Goal: Information Seeking & Learning: Understand process/instructions

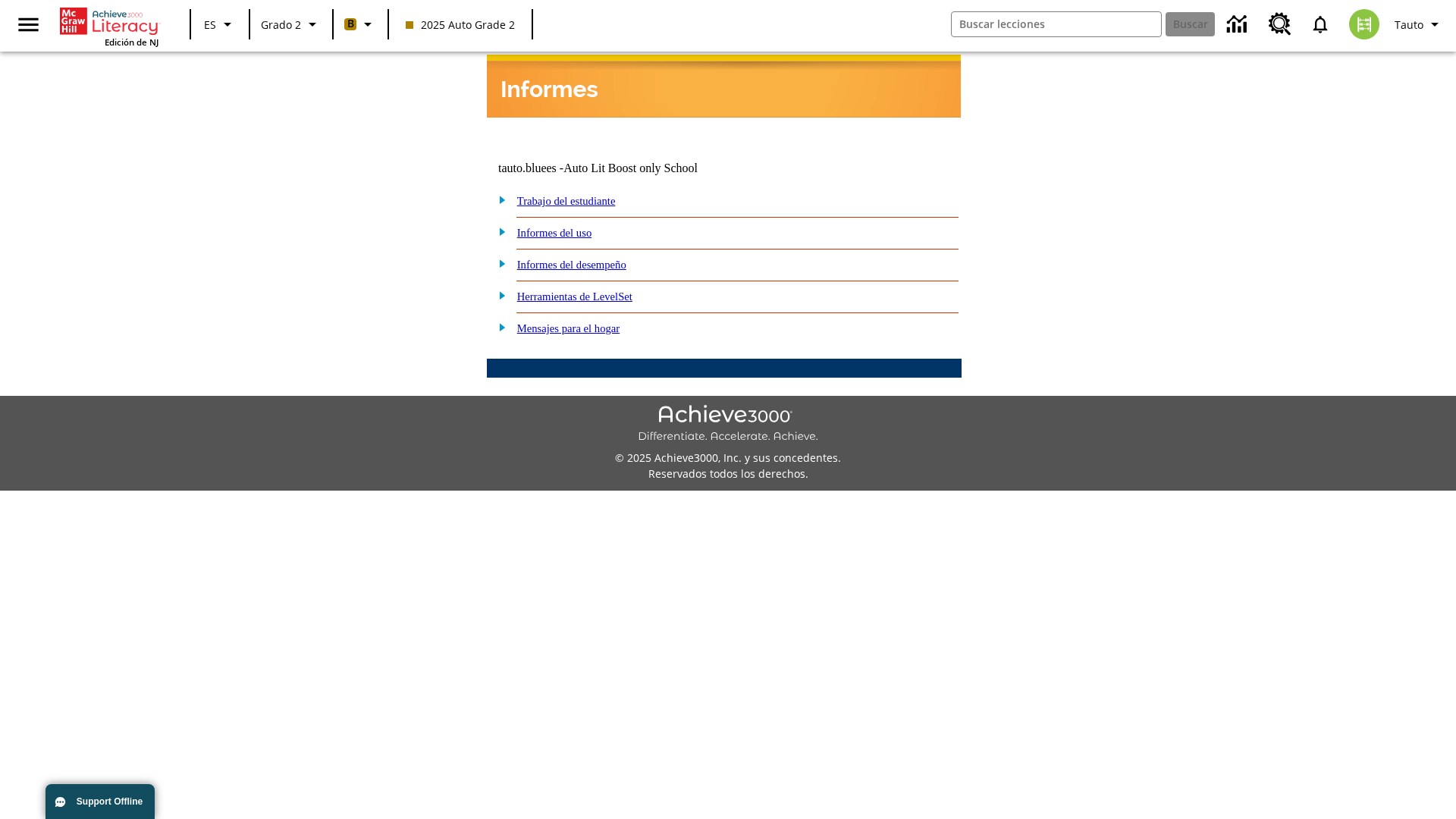
click at [591, 258] on link "Informes del desempeño" at bounding box center [571, 264] width 109 height 12
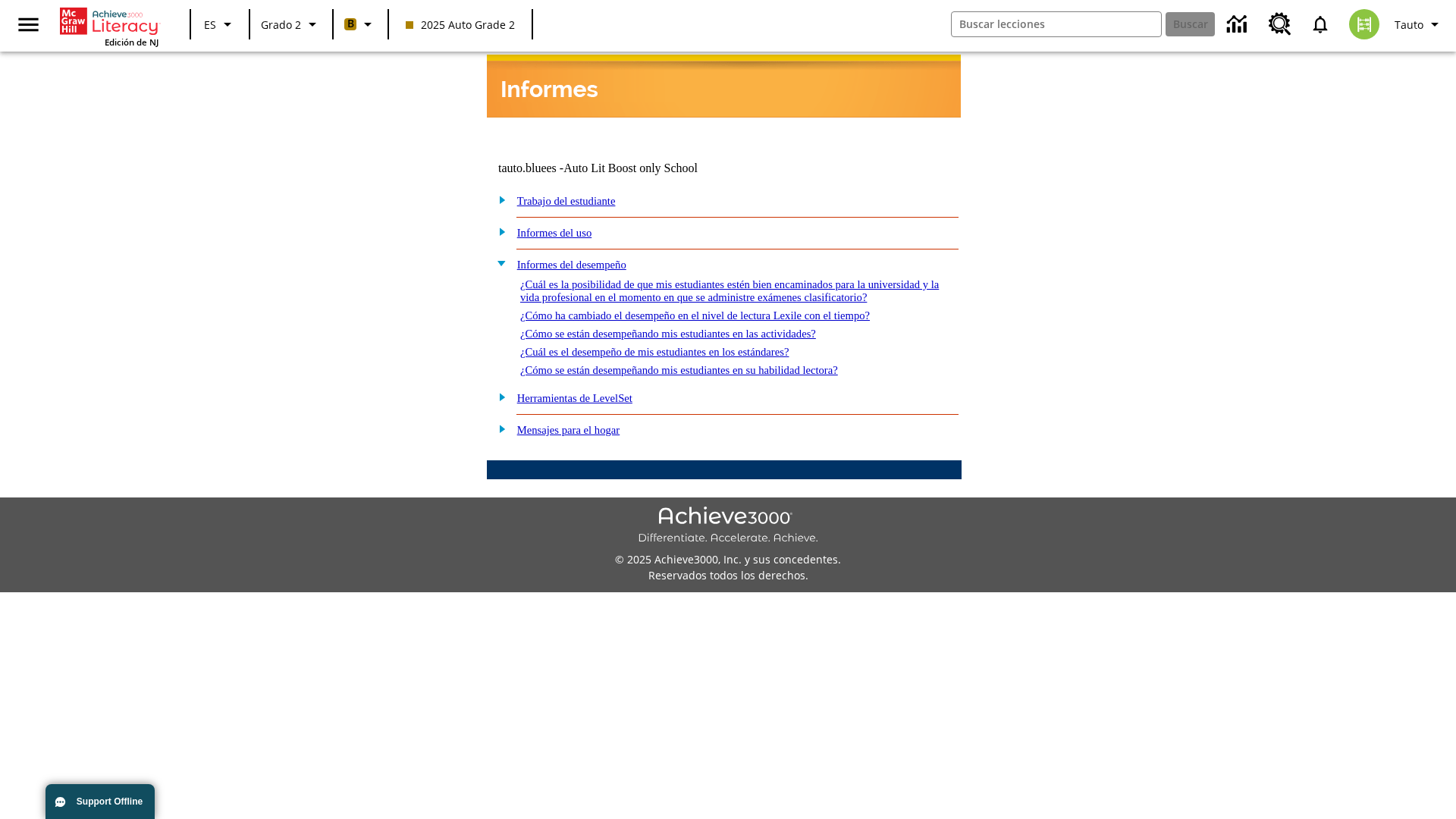
click at [719, 311] on link "¿Cómo ha cambiado el desempeño en el nivel de lectura Lexile con el tiempo?" at bounding box center [695, 314] width 350 height 12
